Goal: Task Accomplishment & Management: Manage account settings

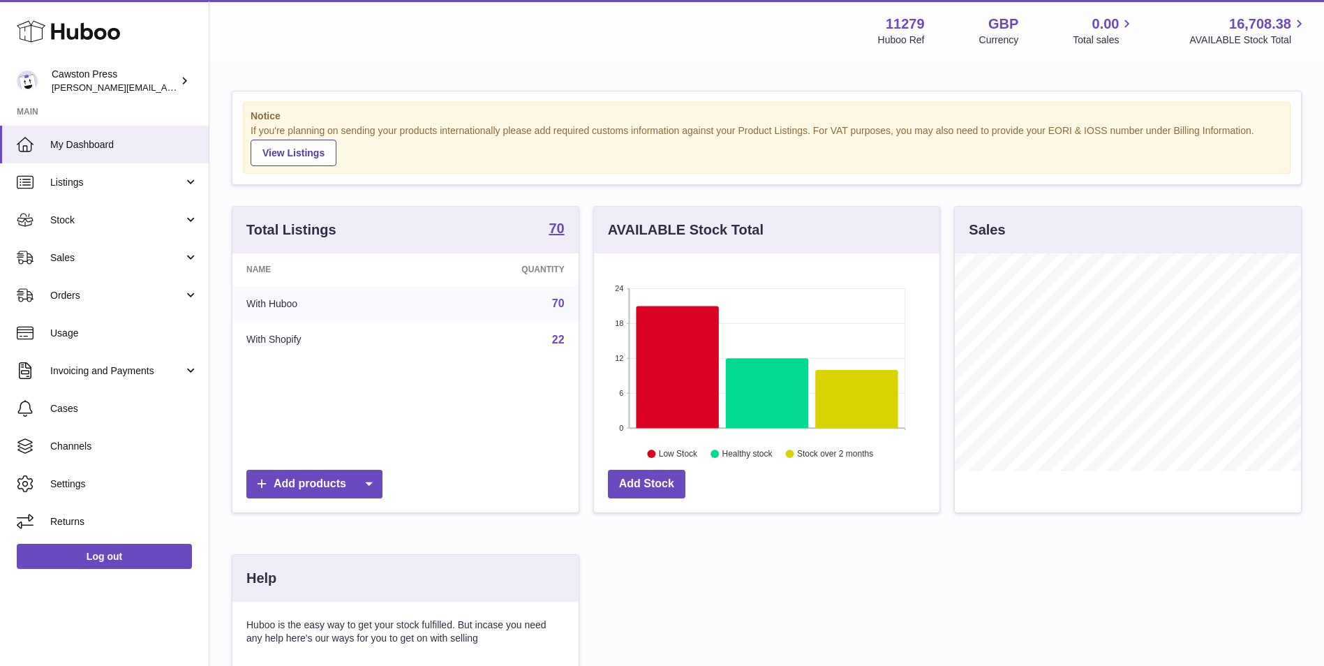
scroll to position [218, 345]
click at [98, 144] on span "My Dashboard" at bounding box center [124, 144] width 148 height 13
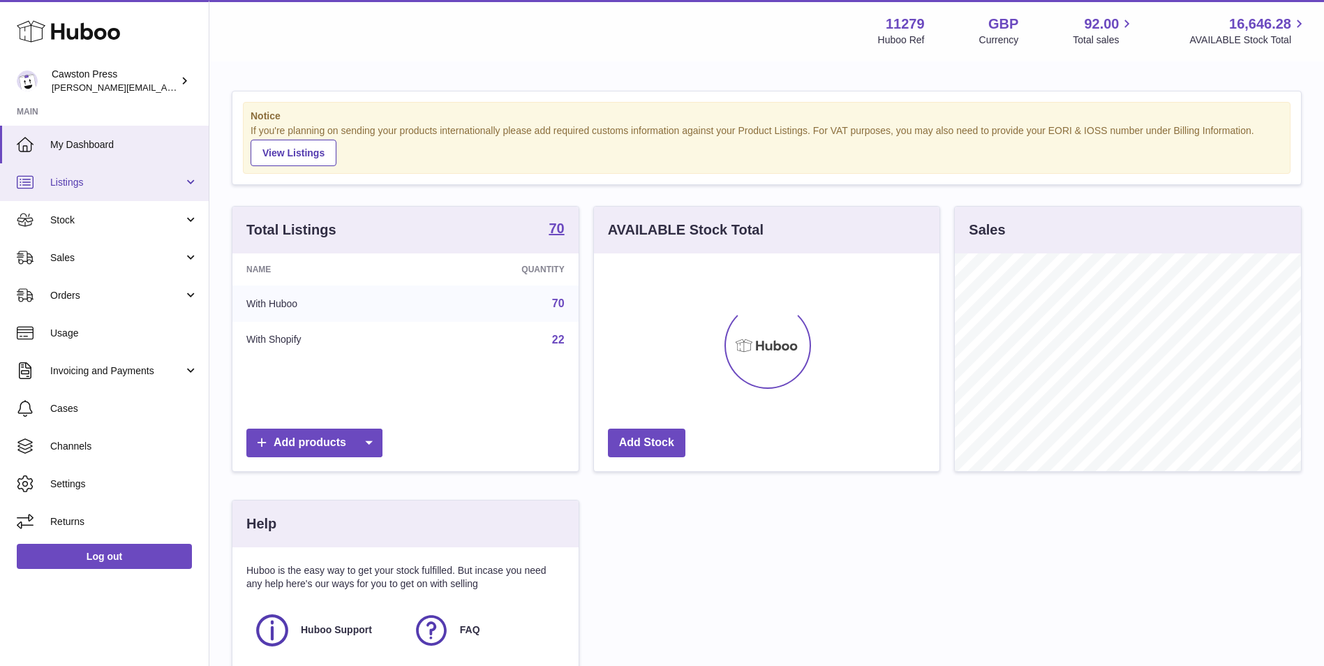
scroll to position [218, 345]
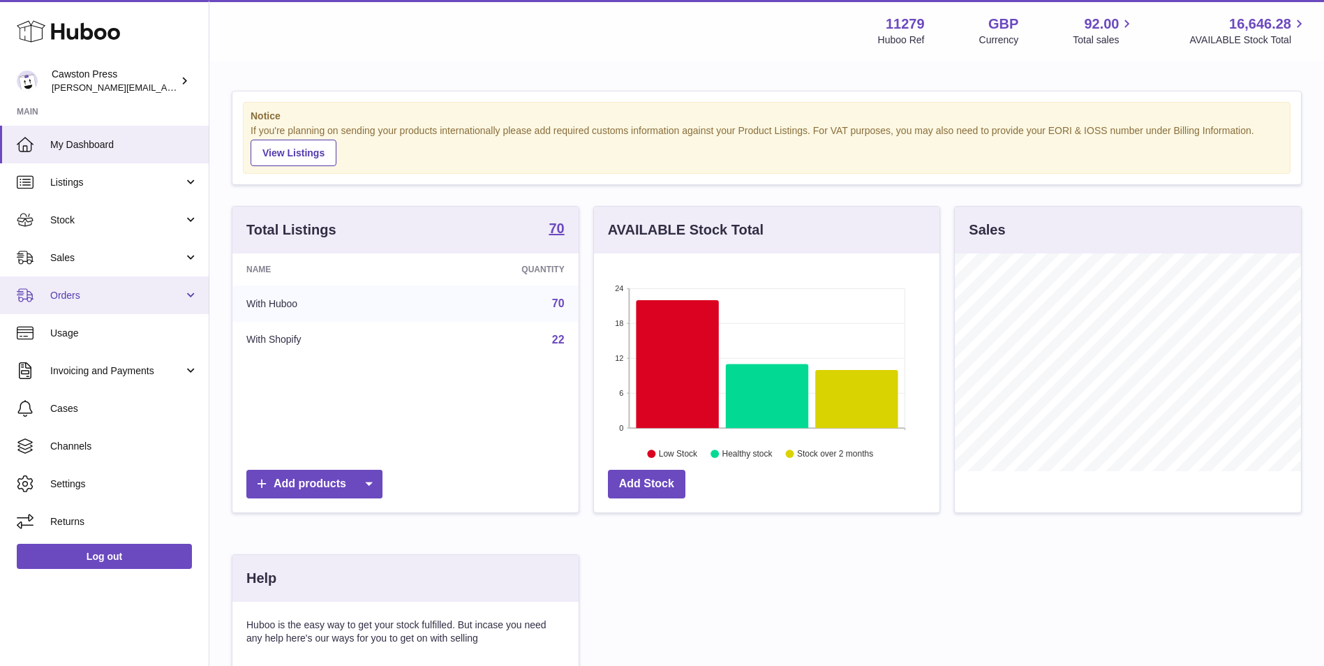
click at [91, 300] on span "Orders" at bounding box center [116, 295] width 133 height 13
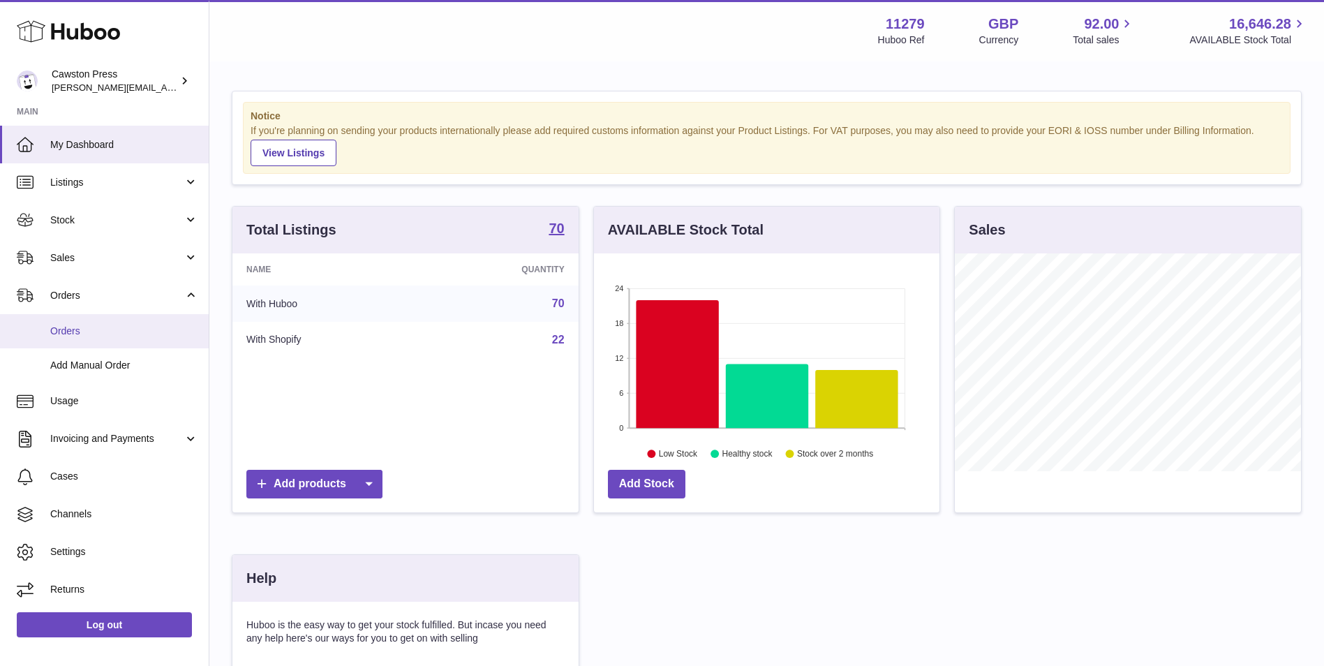
click at [66, 325] on span "Orders" at bounding box center [124, 330] width 148 height 13
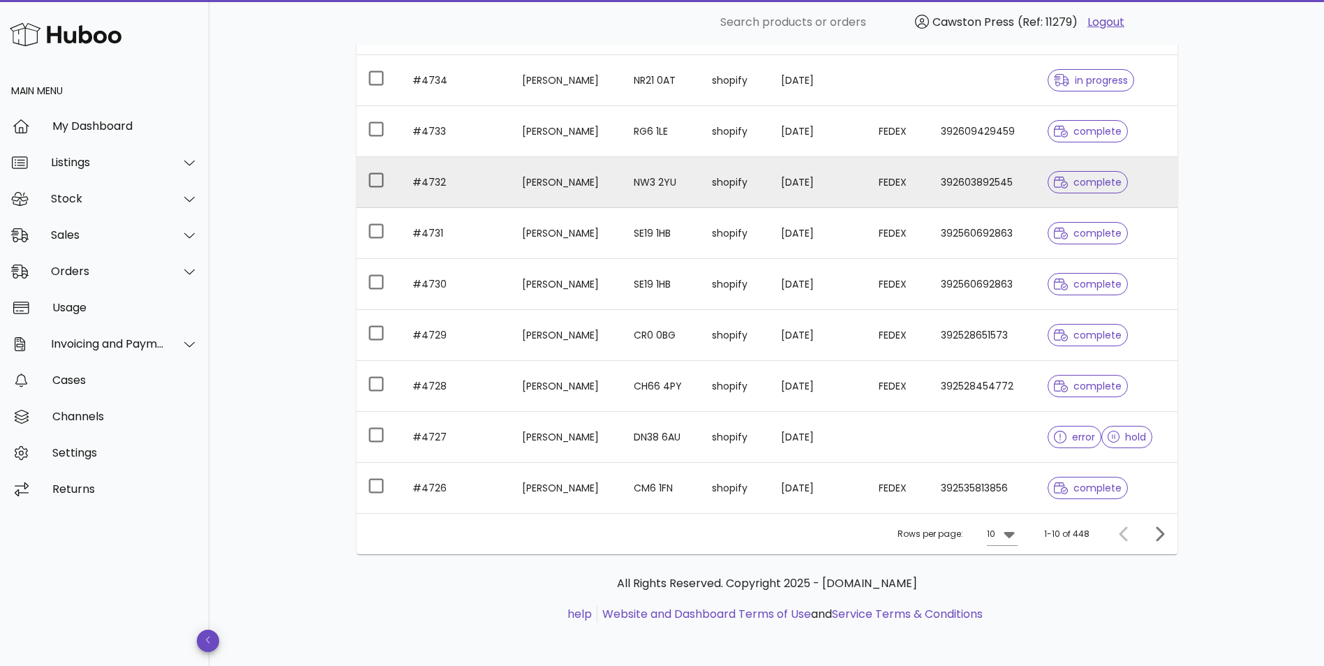
scroll to position [253, 0]
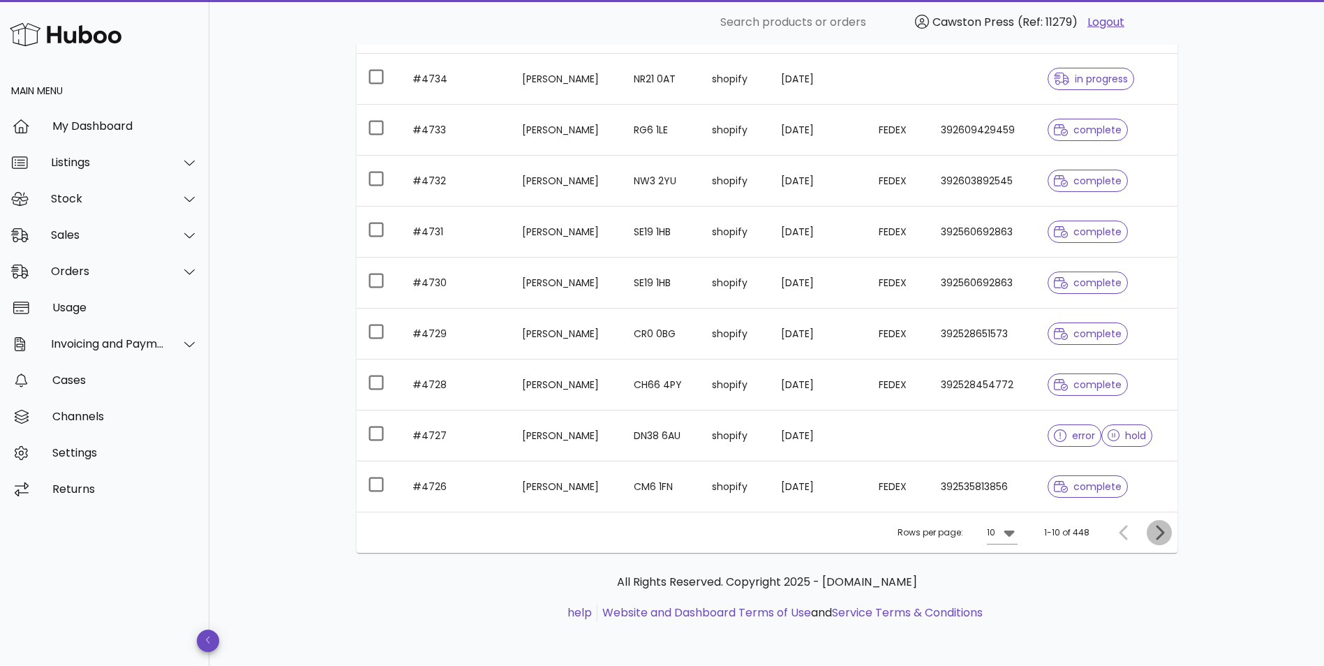
click at [1156, 529] on icon "Next page" at bounding box center [1159, 532] width 17 height 17
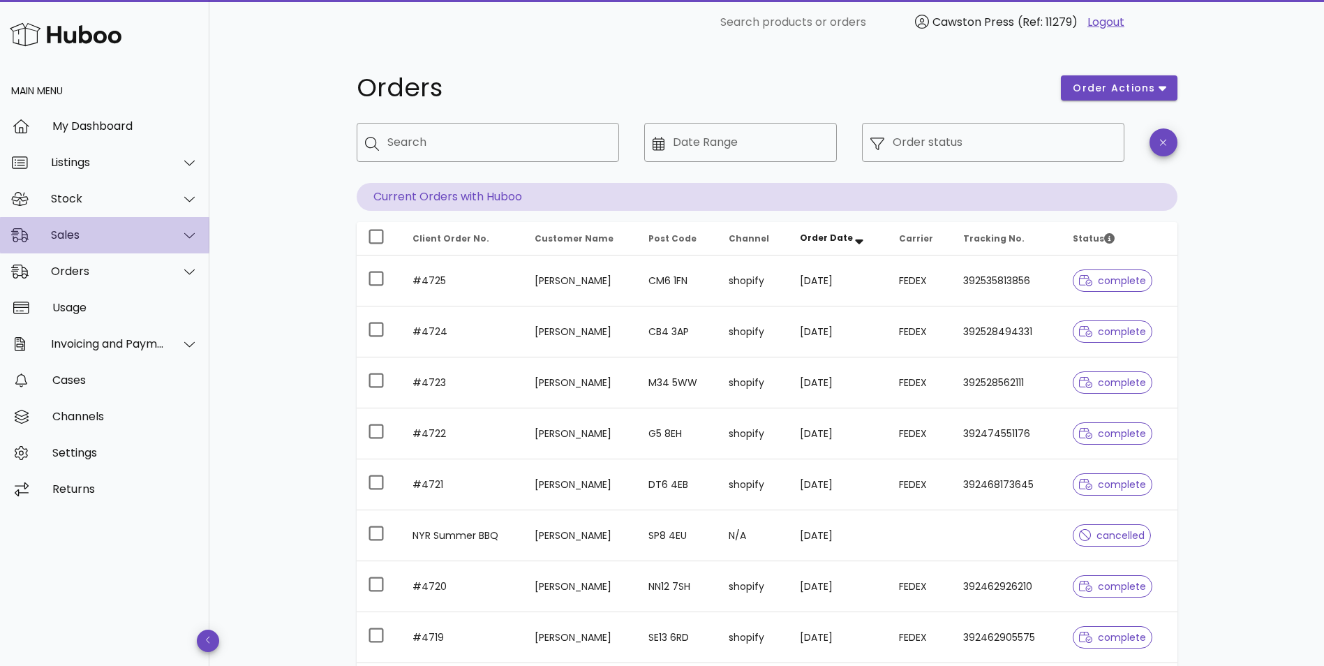
click at [89, 232] on div "Sales" at bounding box center [108, 234] width 114 height 13
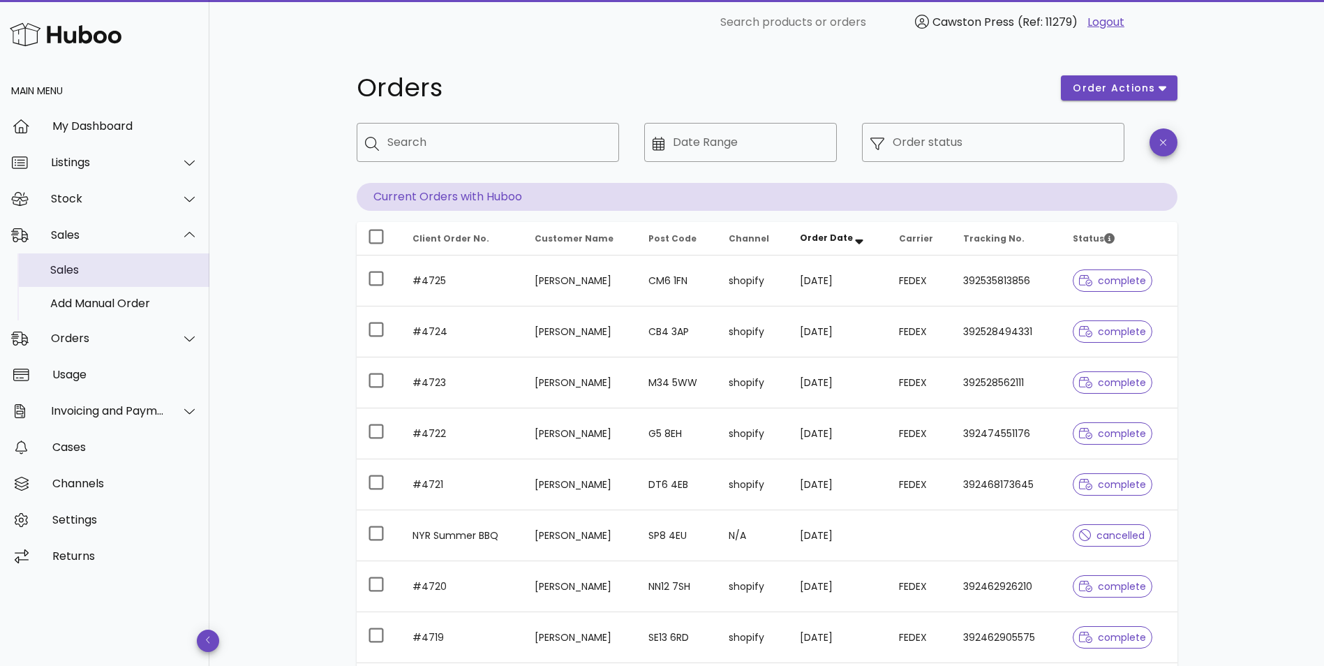
click at [89, 269] on div "Sales" at bounding box center [124, 269] width 148 height 13
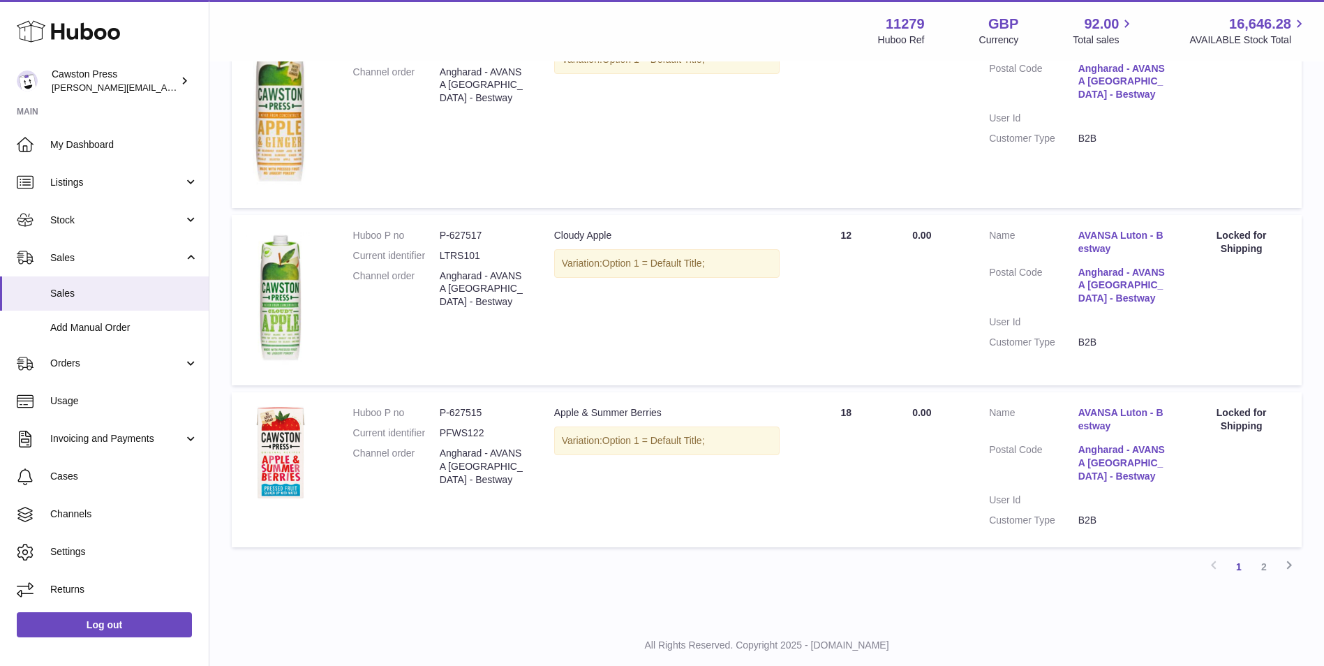
scroll to position [1524, 0]
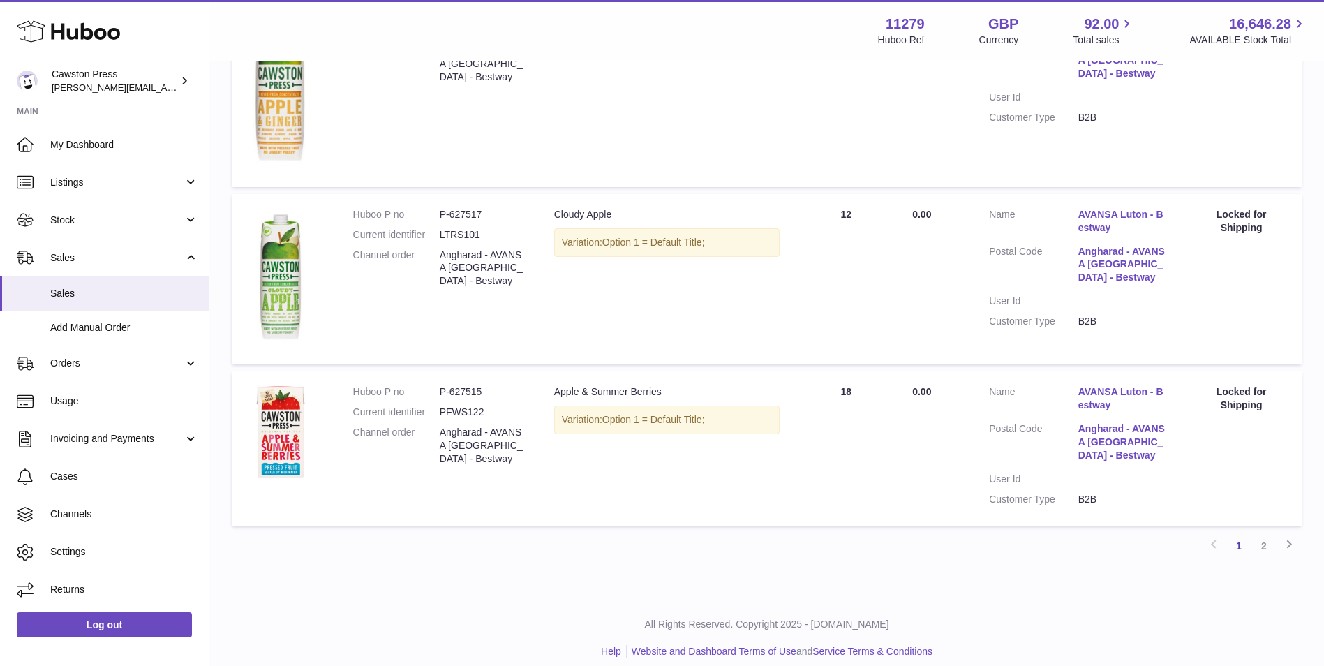
click at [1261, 537] on link "2" at bounding box center [1263, 545] width 25 height 25
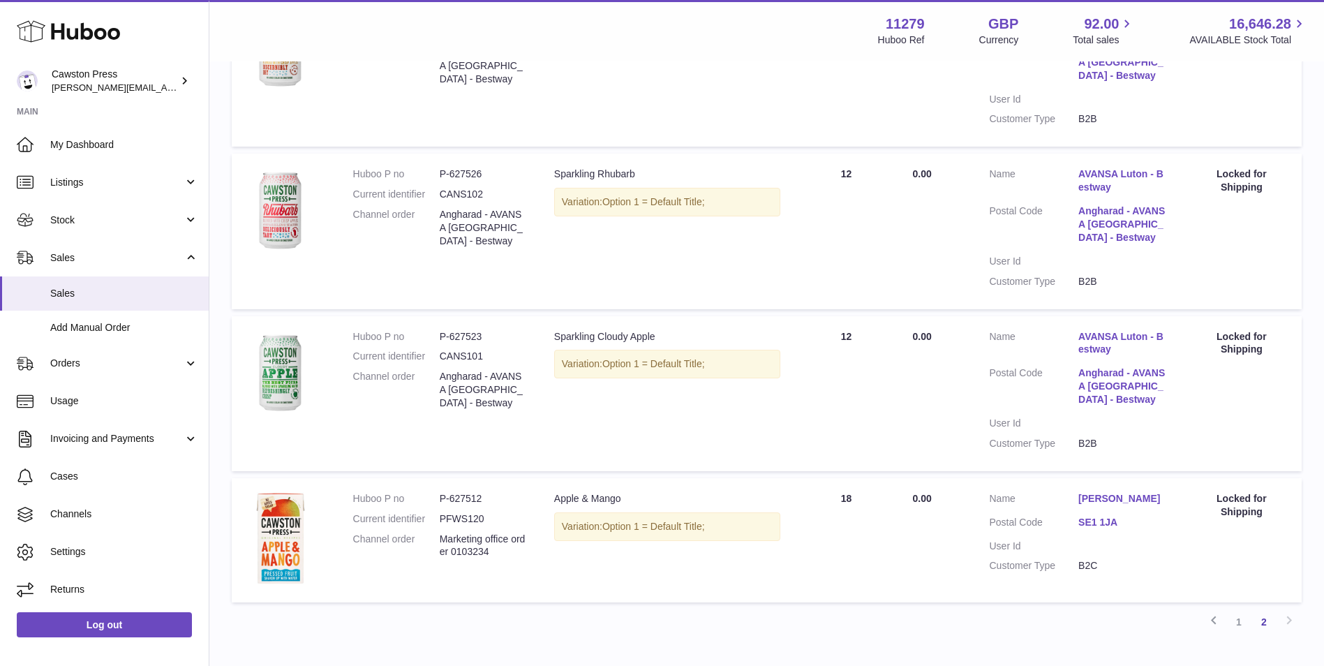
scroll to position [855, 0]
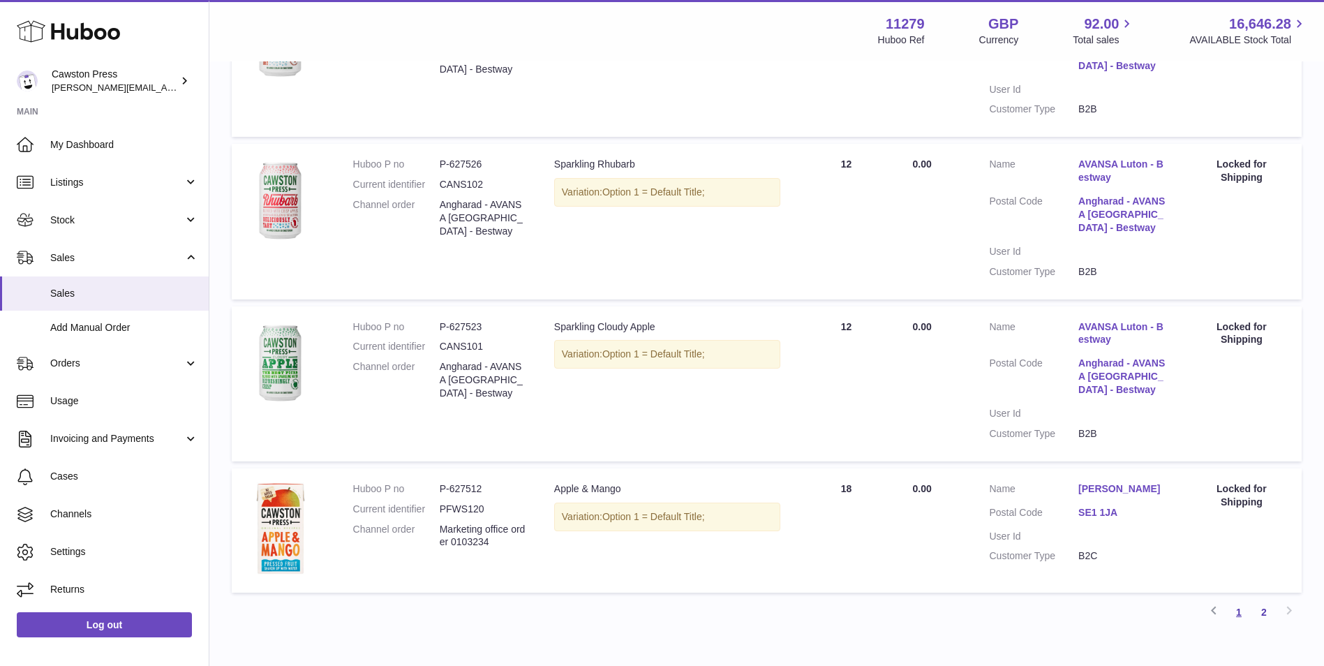
click at [1238, 599] on link "1" at bounding box center [1238, 611] width 25 height 25
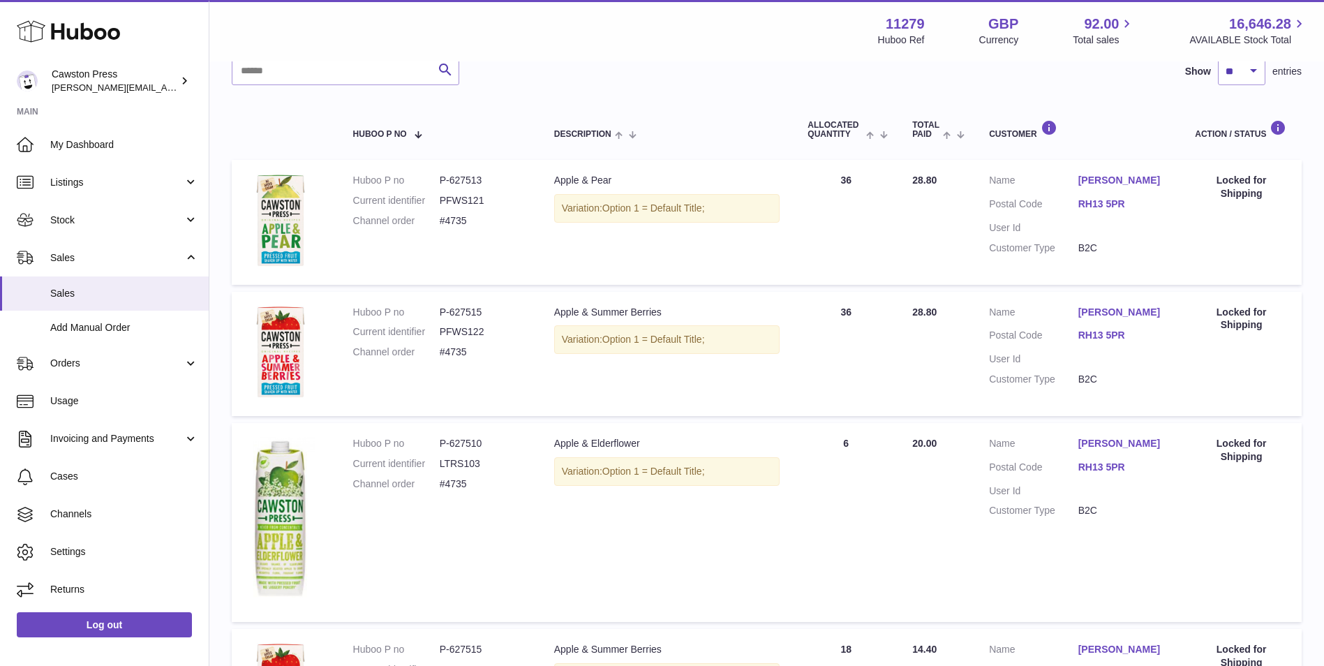
scroll to position [63, 0]
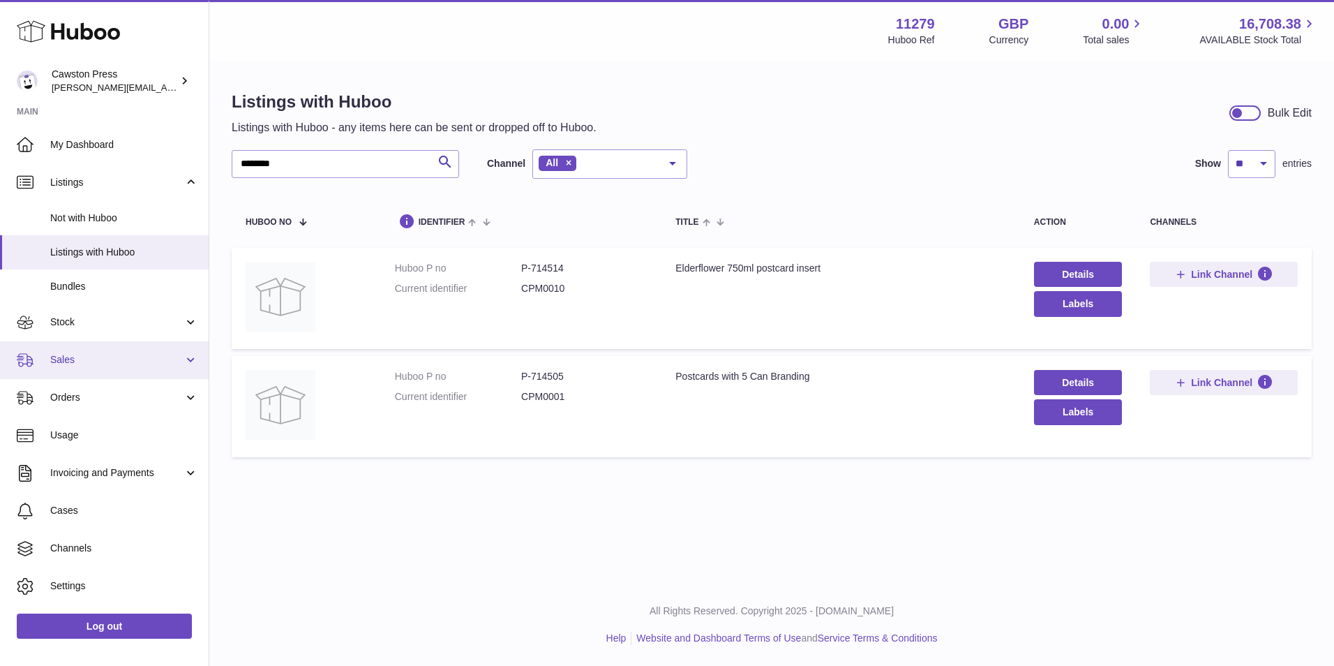
click at [72, 359] on span "Sales" at bounding box center [116, 359] width 133 height 13
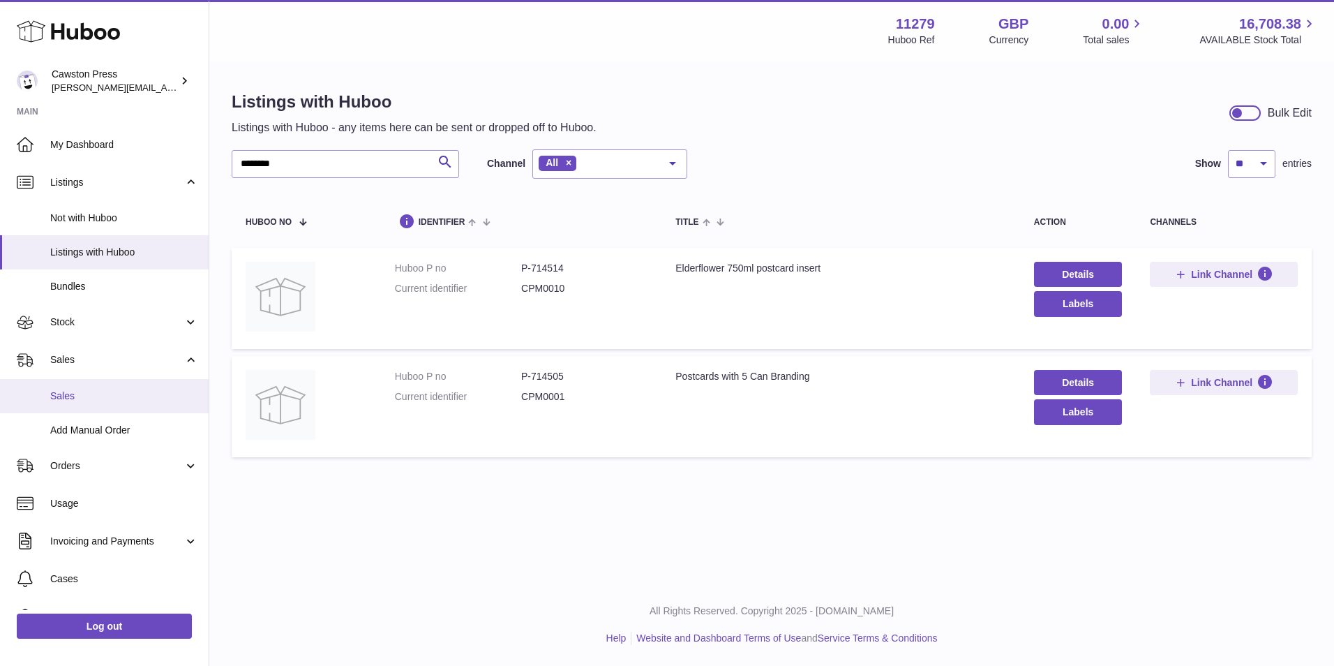
click at [73, 400] on span "Sales" at bounding box center [124, 395] width 148 height 13
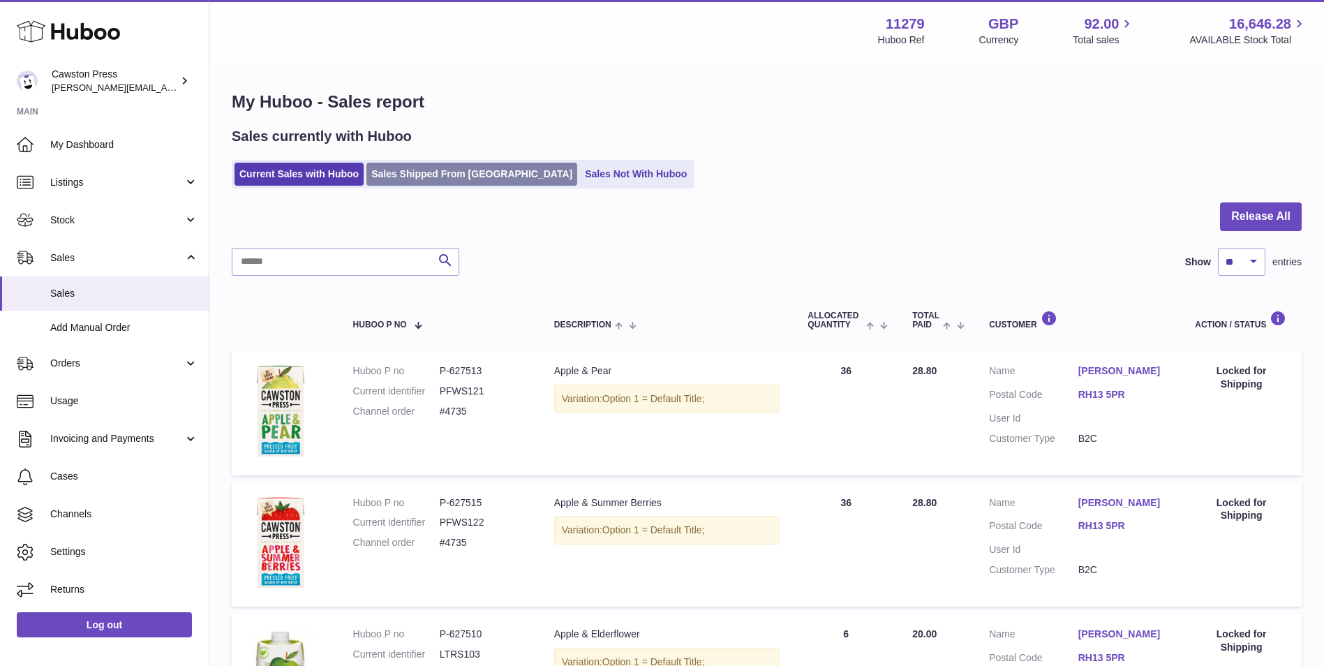
click at [446, 170] on link "Sales Shipped From [GEOGRAPHIC_DATA]" at bounding box center [471, 174] width 211 height 23
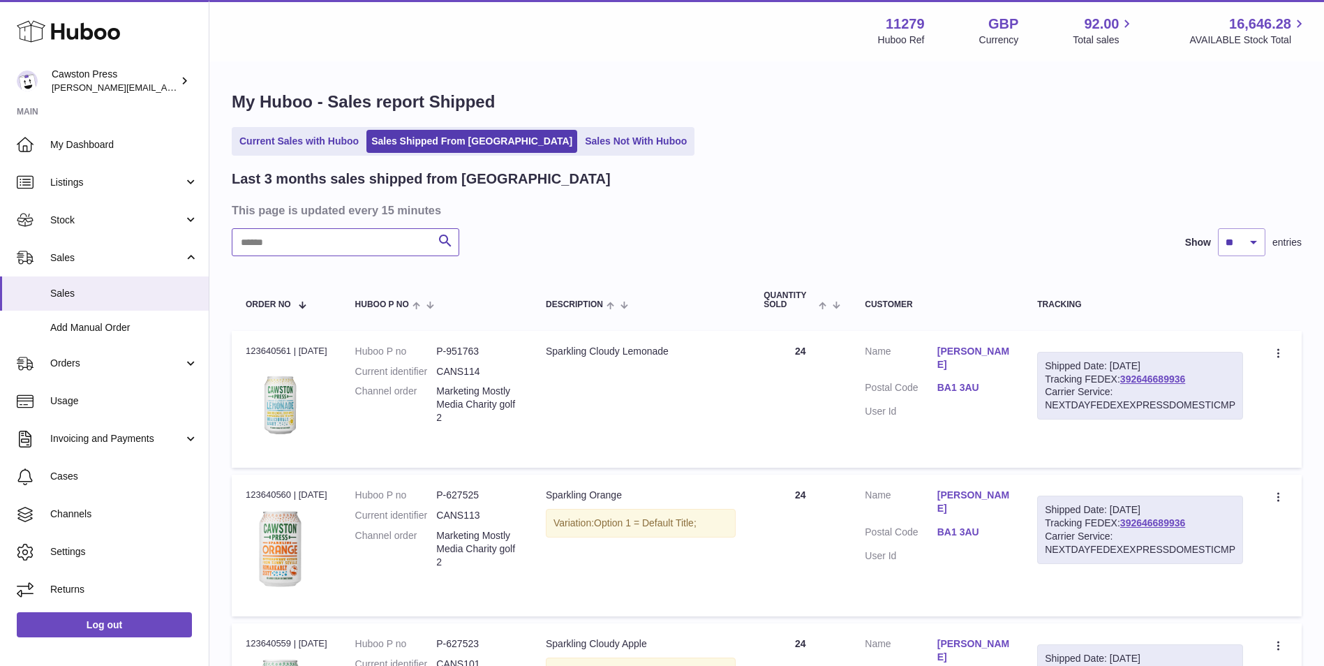
click at [319, 245] on input "text" at bounding box center [345, 242] width 227 height 28
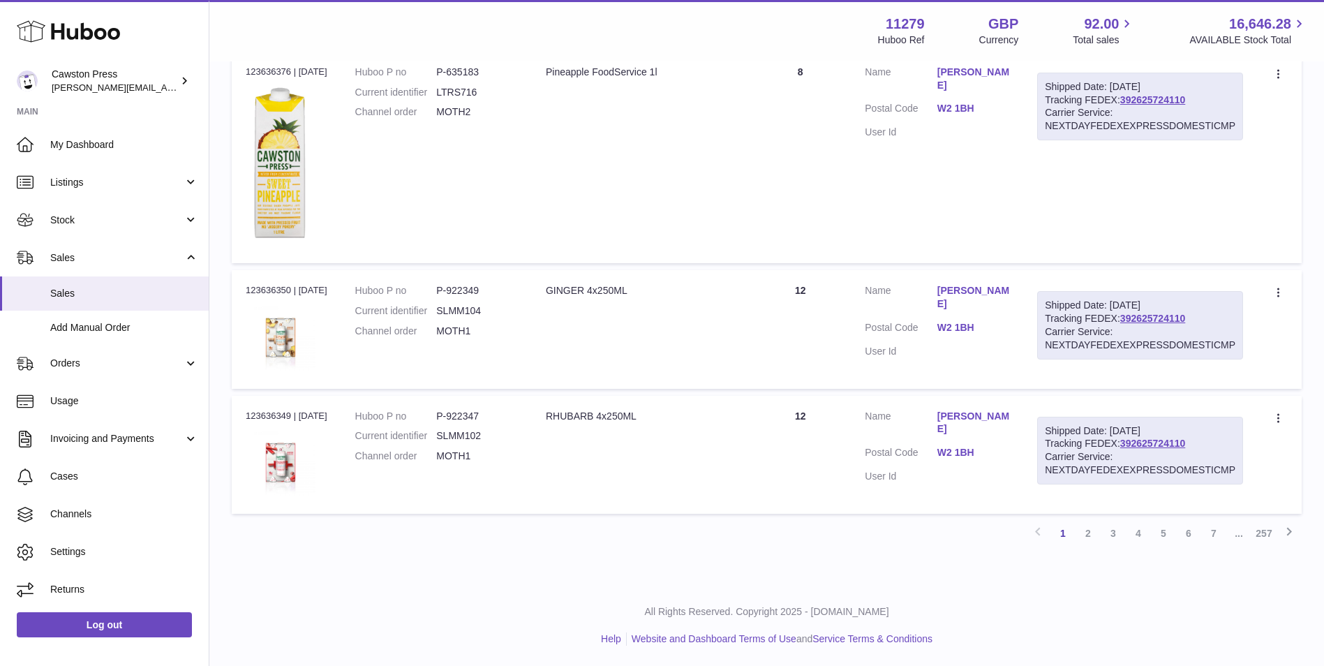
scroll to position [1396, 0]
click at [1086, 531] on link "2" at bounding box center [1087, 532] width 25 height 25
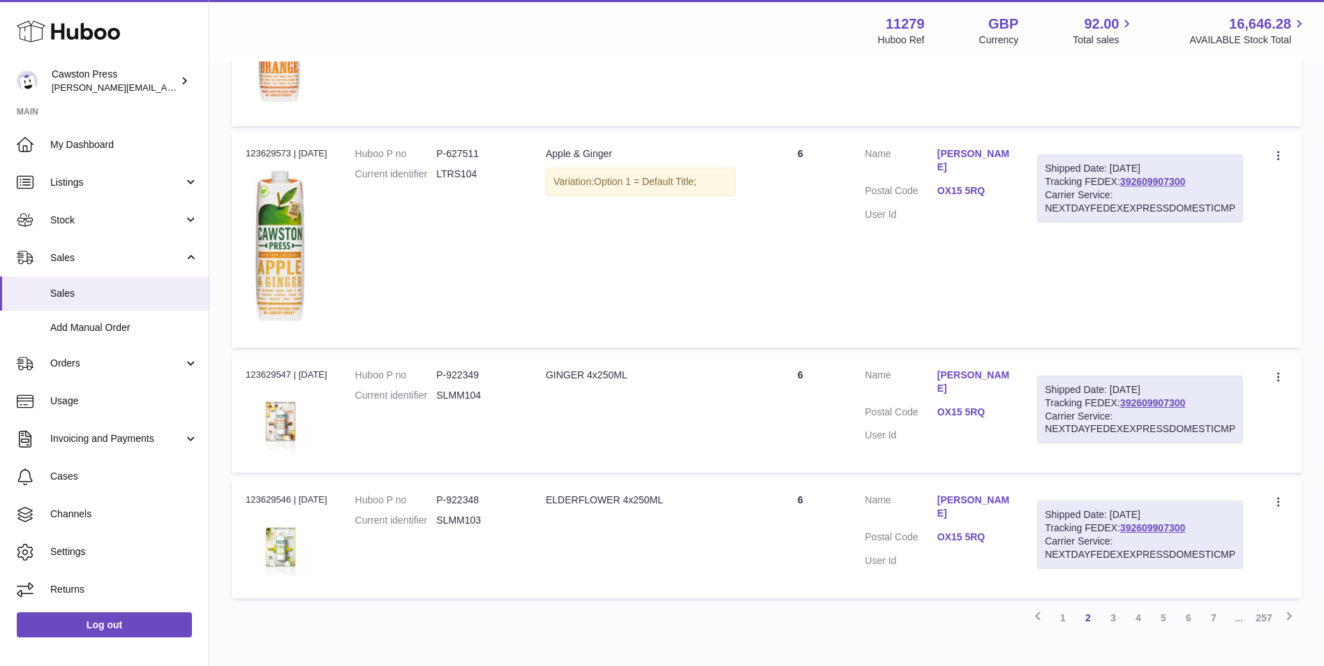
scroll to position [1718, 0]
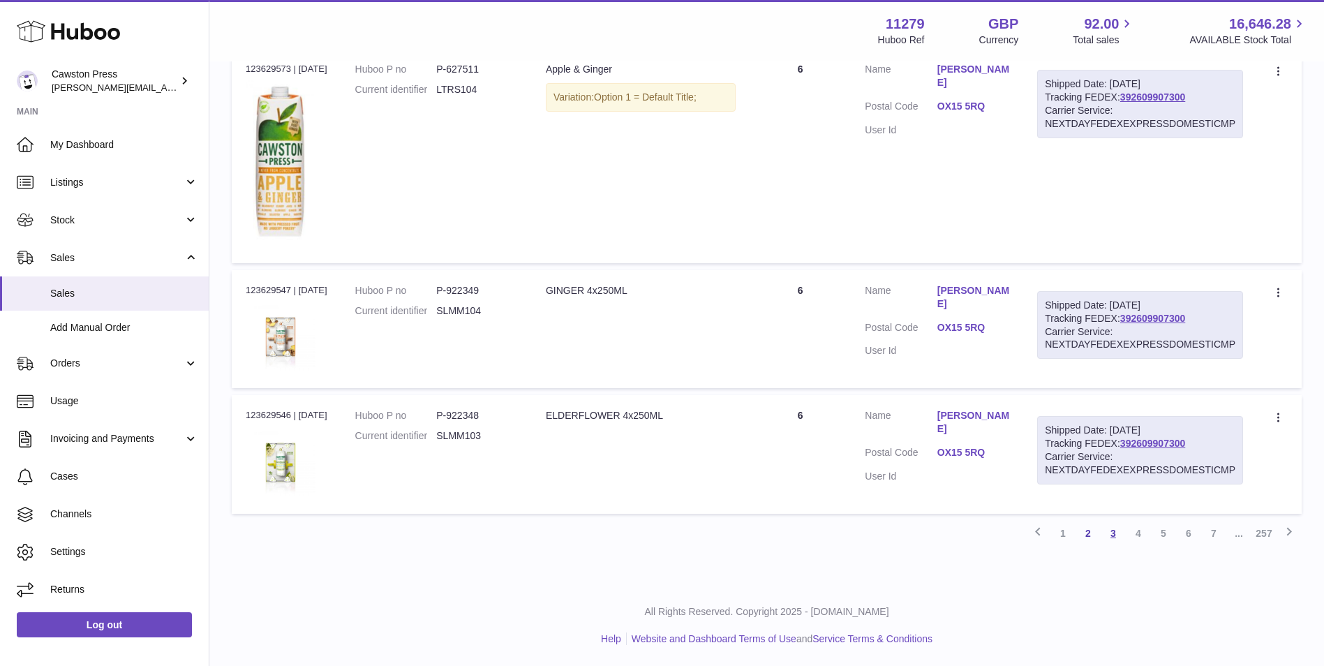
click at [1110, 534] on link "3" at bounding box center [1112, 532] width 25 height 25
